Goal: Task Accomplishment & Management: Complete application form

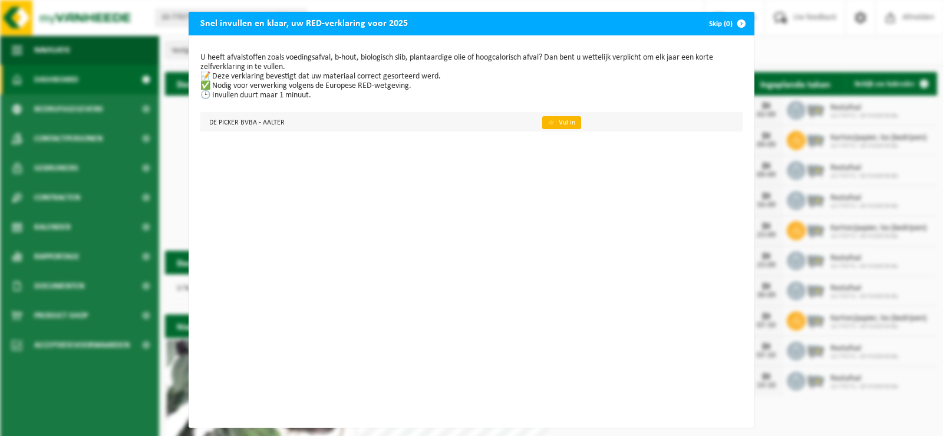
click at [547, 124] on link "👉 Vul in" at bounding box center [561, 122] width 39 height 13
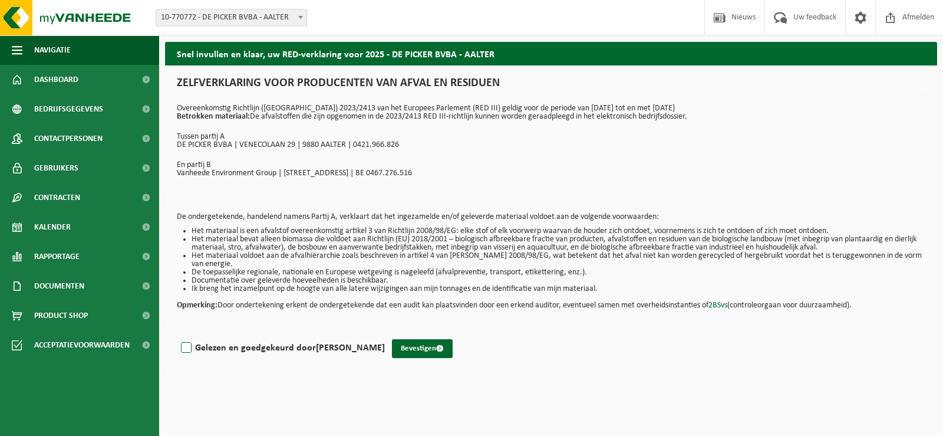
click at [184, 345] on label "Gelezen en goedgekeurd door HELENA DE PICKER" at bounding box center [282, 348] width 206 height 18
click at [385, 333] on input "Gelezen en goedgekeurd door HELENA DE PICKER" at bounding box center [385, 332] width 1 height 1
checkbox input "true"
click at [428, 344] on button "Bevestigen" at bounding box center [422, 348] width 61 height 19
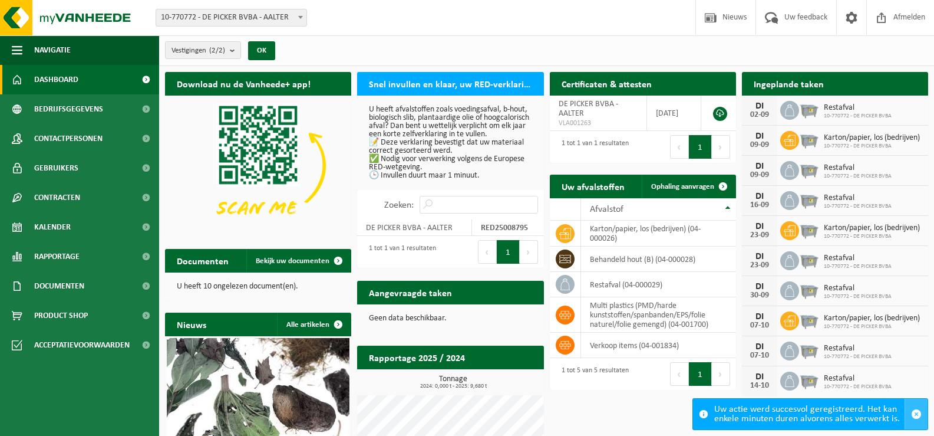
click at [917, 414] on span "button" at bounding box center [916, 414] width 11 height 11
